Goal: Task Accomplishment & Management: Use online tool/utility

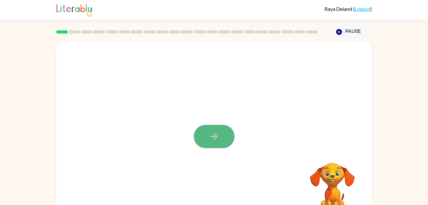
click at [205, 130] on button "button" at bounding box center [214, 136] width 41 height 23
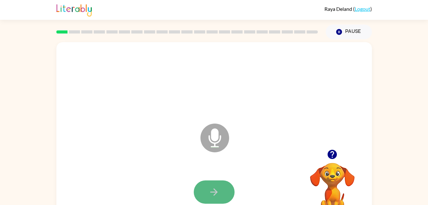
click at [211, 195] on icon "button" at bounding box center [213, 191] width 11 height 11
click at [207, 183] on button "button" at bounding box center [214, 191] width 41 height 23
click at [211, 195] on icon "button" at bounding box center [213, 191] width 11 height 11
click at [222, 197] on button "button" at bounding box center [214, 191] width 41 height 23
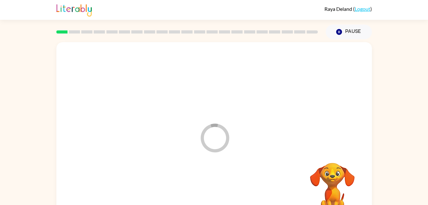
click at [216, 195] on div at bounding box center [214, 192] width 303 height 52
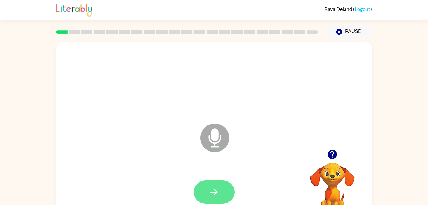
click at [210, 194] on icon "button" at bounding box center [213, 191] width 11 height 11
click at [215, 189] on icon "button" at bounding box center [213, 191] width 11 height 11
click at [223, 200] on button "button" at bounding box center [214, 191] width 41 height 23
click at [218, 186] on icon "button" at bounding box center [213, 191] width 11 height 11
click at [221, 199] on button "button" at bounding box center [214, 191] width 41 height 23
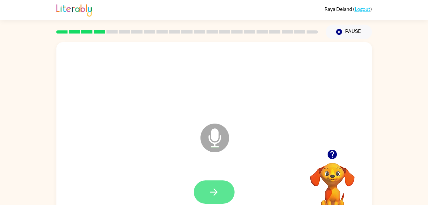
click at [204, 194] on button "button" at bounding box center [214, 191] width 41 height 23
click at [210, 193] on icon "button" at bounding box center [213, 191] width 11 height 11
click at [216, 190] on icon "button" at bounding box center [213, 191] width 11 height 11
click at [209, 186] on icon "button" at bounding box center [213, 191] width 11 height 11
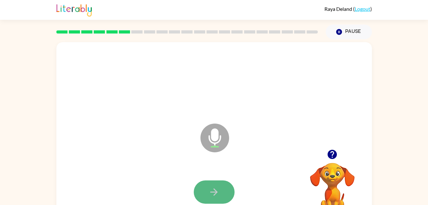
click at [209, 197] on icon "button" at bounding box center [213, 191] width 11 height 11
click at [211, 194] on icon "button" at bounding box center [213, 191] width 11 height 11
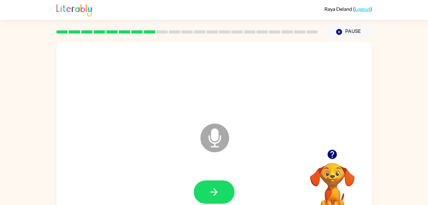
click at [331, 153] on icon "button" at bounding box center [332, 154] width 9 height 9
click at [208, 192] on icon "button" at bounding box center [213, 191] width 11 height 11
click at [223, 195] on button "button" at bounding box center [214, 191] width 41 height 23
click at [206, 202] on button "button" at bounding box center [214, 191] width 41 height 23
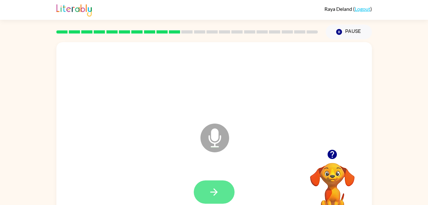
click at [217, 201] on button "button" at bounding box center [214, 191] width 41 height 23
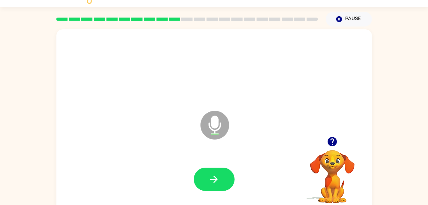
scroll to position [13, 0]
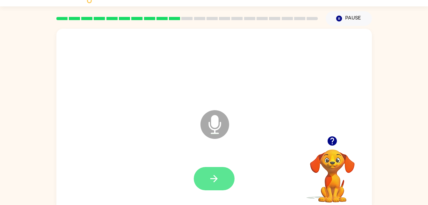
click at [217, 180] on icon "button" at bounding box center [213, 178] width 11 height 11
click at [221, 180] on button "button" at bounding box center [214, 178] width 41 height 23
click at [218, 174] on icon "button" at bounding box center [213, 178] width 11 height 11
click at [208, 175] on button "button" at bounding box center [214, 178] width 41 height 23
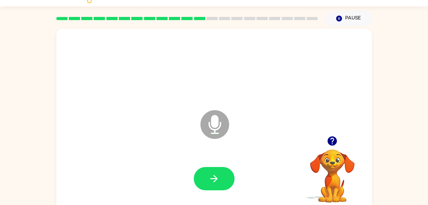
click at [324, 136] on div at bounding box center [333, 141] width 64 height 16
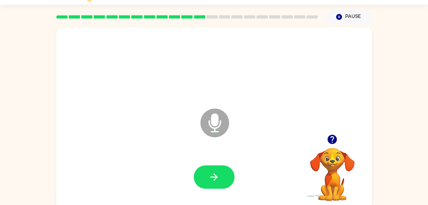
click at [338, 147] on div at bounding box center [333, 139] width 64 height 16
click at [334, 145] on icon "button" at bounding box center [332, 139] width 11 height 11
click at [222, 172] on button "button" at bounding box center [214, 176] width 41 height 23
click at [220, 169] on button "button" at bounding box center [214, 176] width 41 height 23
click at [204, 177] on button "button" at bounding box center [214, 176] width 41 height 23
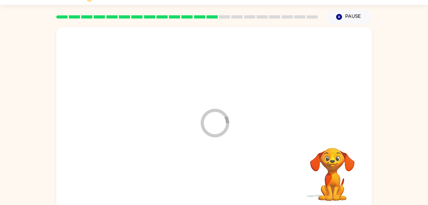
click at [210, 176] on div at bounding box center [214, 177] width 303 height 52
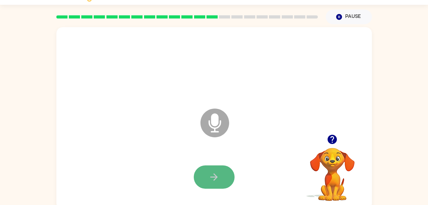
click at [202, 180] on button "button" at bounding box center [214, 176] width 41 height 23
click at [216, 175] on icon "button" at bounding box center [213, 176] width 7 height 7
click at [216, 175] on icon "button" at bounding box center [213, 176] width 11 height 11
click at [213, 178] on icon "button" at bounding box center [213, 176] width 11 height 11
click at [209, 175] on icon "button" at bounding box center [213, 176] width 11 height 11
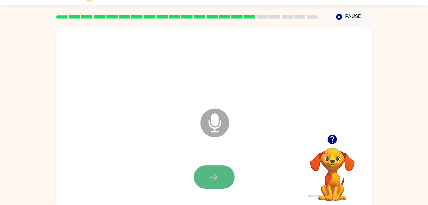
click at [221, 183] on button "button" at bounding box center [214, 176] width 41 height 23
click at [208, 176] on icon "button" at bounding box center [213, 176] width 11 height 11
click at [217, 168] on button "button" at bounding box center [214, 176] width 41 height 23
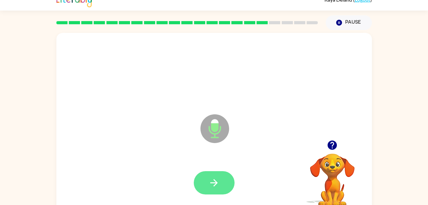
click at [215, 183] on icon "button" at bounding box center [213, 182] width 7 height 7
click at [206, 192] on button "button" at bounding box center [214, 182] width 41 height 23
click at [208, 181] on icon "button" at bounding box center [213, 182] width 11 height 11
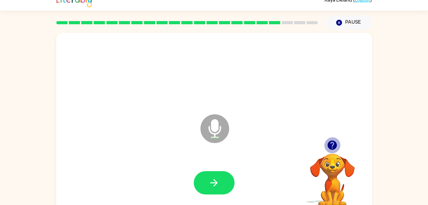
click at [333, 149] on icon "button" at bounding box center [332, 144] width 9 height 9
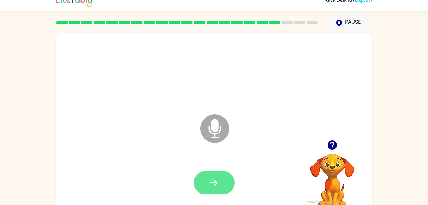
click at [212, 183] on icon "button" at bounding box center [213, 182] width 7 height 7
click at [204, 174] on button "button" at bounding box center [214, 182] width 41 height 23
click at [218, 171] on button "button" at bounding box center [214, 182] width 41 height 23
click at [202, 183] on button "button" at bounding box center [214, 182] width 41 height 23
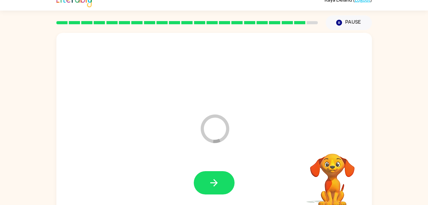
scroll to position [8, 0]
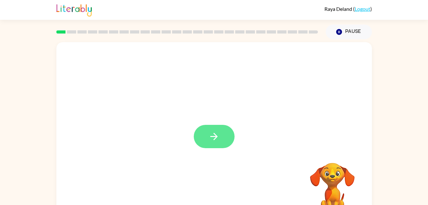
click at [204, 134] on button "button" at bounding box center [214, 136] width 41 height 23
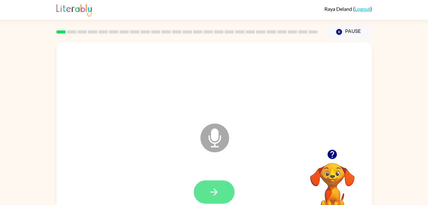
click at [216, 188] on icon "button" at bounding box center [213, 191] width 11 height 11
click at [210, 193] on icon "button" at bounding box center [213, 191] width 11 height 11
click at [219, 194] on icon "button" at bounding box center [213, 191] width 11 height 11
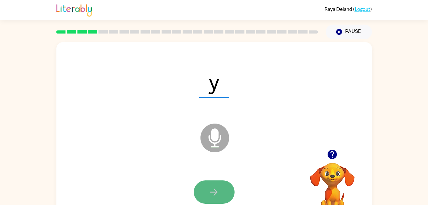
click at [210, 195] on icon "button" at bounding box center [213, 191] width 11 height 11
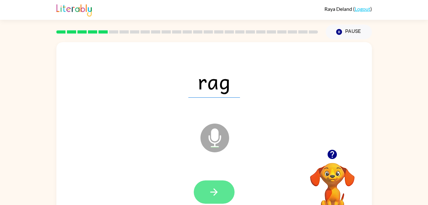
click at [220, 187] on button "button" at bounding box center [214, 191] width 41 height 23
click at [225, 196] on button "button" at bounding box center [214, 191] width 41 height 23
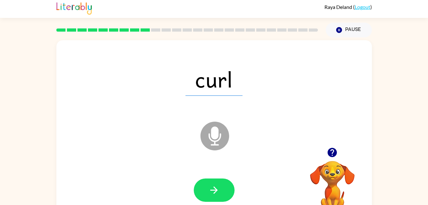
scroll to position [2, 0]
click at [327, 150] on icon "button" at bounding box center [332, 152] width 11 height 11
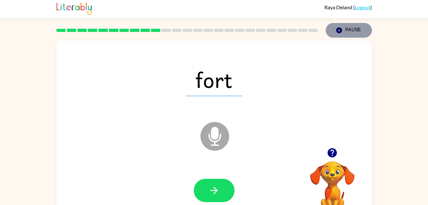
click at [349, 31] on button "Pause Pause" at bounding box center [349, 30] width 46 height 15
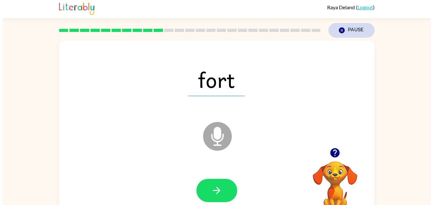
scroll to position [0, 0]
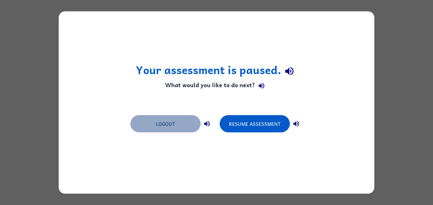
click at [161, 121] on button "Logout" at bounding box center [165, 123] width 70 height 17
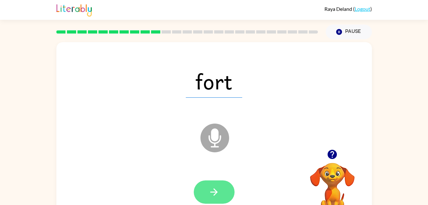
click at [225, 192] on button "button" at bounding box center [214, 191] width 41 height 23
click at [225, 198] on button "button" at bounding box center [214, 191] width 41 height 23
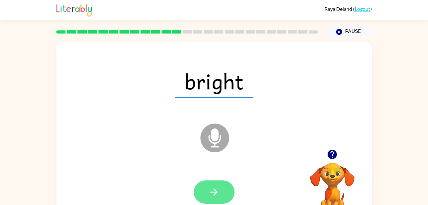
click at [224, 198] on button "button" at bounding box center [214, 191] width 41 height 23
click at [229, 193] on button "button" at bounding box center [214, 191] width 41 height 23
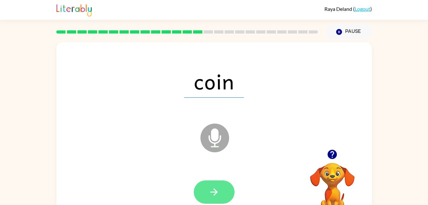
click at [222, 192] on button "button" at bounding box center [214, 191] width 41 height 23
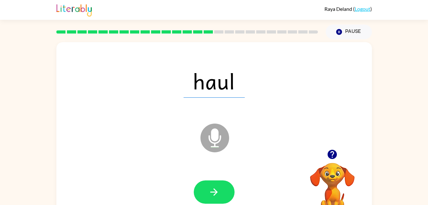
click at [210, 137] on icon "Microphone The Microphone is here when it is your turn to talk" at bounding box center [247, 146] width 96 height 48
click at [228, 193] on button "button" at bounding box center [214, 191] width 41 height 23
click at [222, 140] on icon at bounding box center [215, 137] width 29 height 29
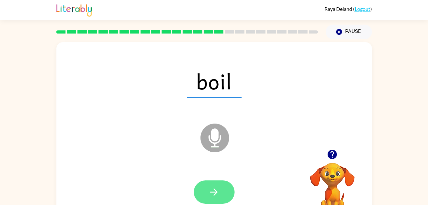
click at [232, 194] on button "button" at bounding box center [214, 191] width 41 height 23
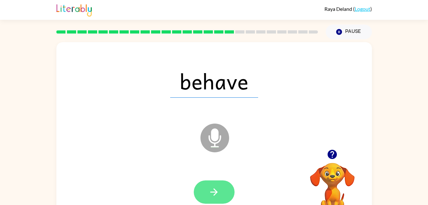
click at [215, 193] on icon "button" at bounding box center [213, 191] width 11 height 11
click at [221, 192] on button "button" at bounding box center [214, 191] width 41 height 23
click at [217, 186] on icon "button" at bounding box center [213, 191] width 11 height 11
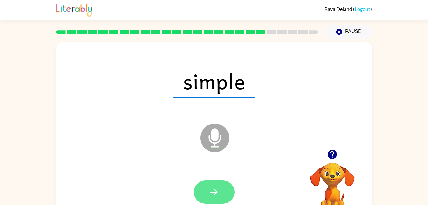
click at [219, 192] on icon "button" at bounding box center [213, 191] width 11 height 11
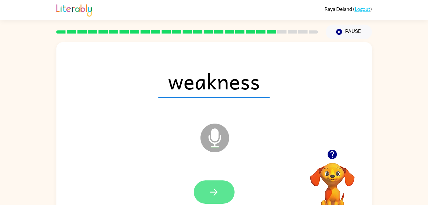
click at [219, 197] on icon "button" at bounding box center [213, 191] width 11 height 11
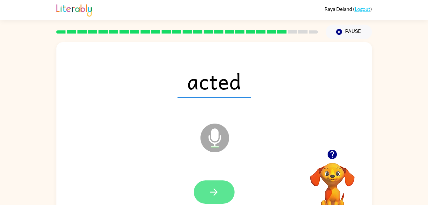
click at [217, 191] on icon "button" at bounding box center [213, 191] width 11 height 11
click at [233, 187] on button "button" at bounding box center [214, 191] width 41 height 23
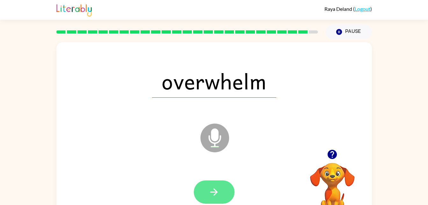
click at [223, 193] on button "button" at bounding box center [214, 191] width 41 height 23
